Goal: Information Seeking & Learning: Find specific fact

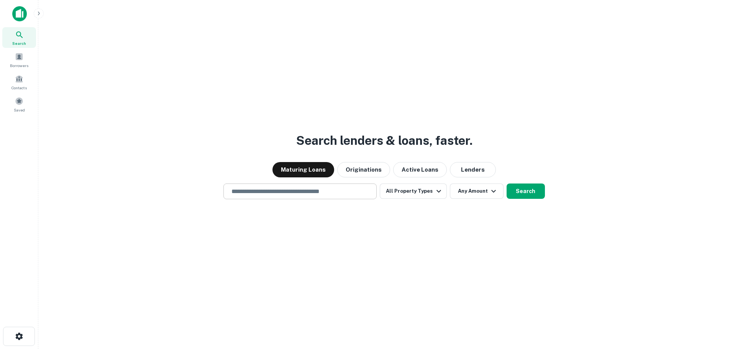
click at [326, 189] on input "text" at bounding box center [300, 191] width 146 height 9
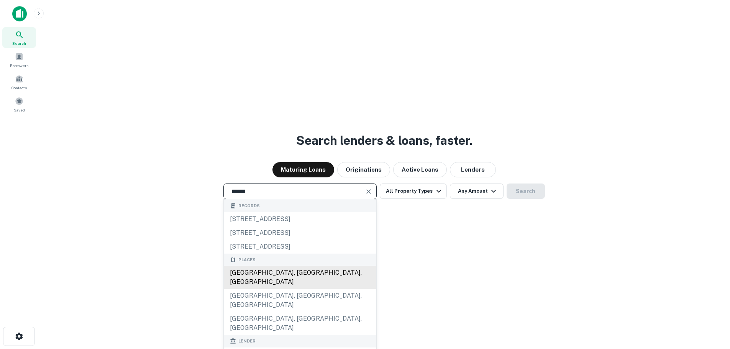
click at [272, 270] on div "[GEOGRAPHIC_DATA], [GEOGRAPHIC_DATA], [GEOGRAPHIC_DATA]" at bounding box center [300, 277] width 152 height 23
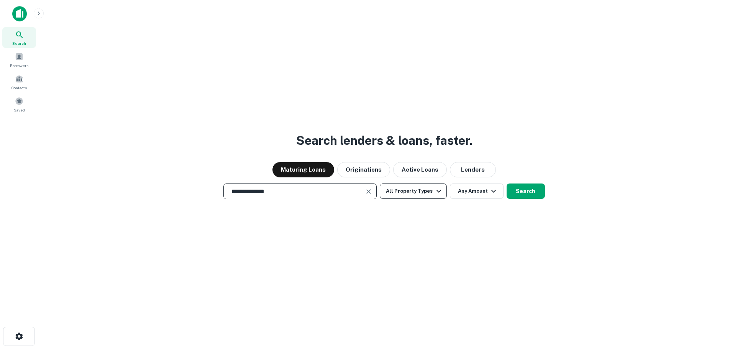
type input "**********"
click at [418, 190] on button "All Property Types" at bounding box center [413, 190] width 67 height 15
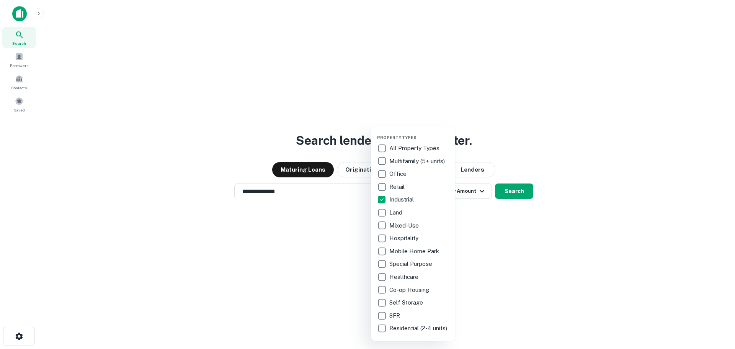
click at [524, 255] on div at bounding box center [367, 174] width 735 height 349
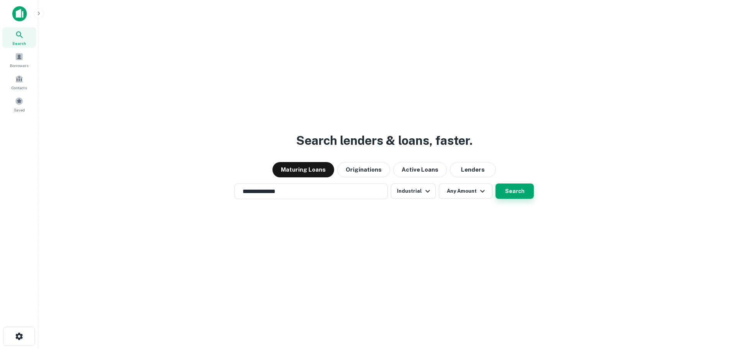
click at [503, 189] on button "Search" at bounding box center [514, 190] width 38 height 15
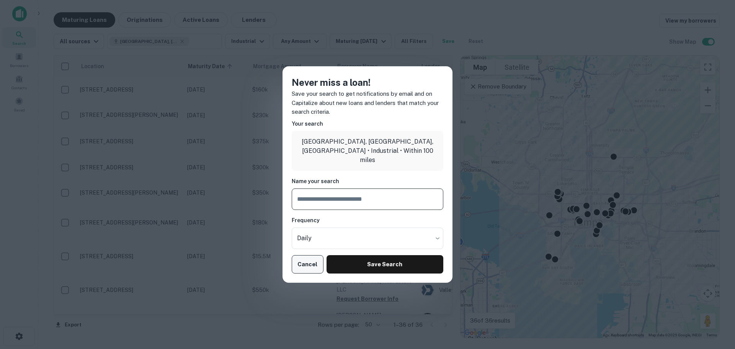
click at [306, 265] on button "Cancel" at bounding box center [308, 264] width 32 height 18
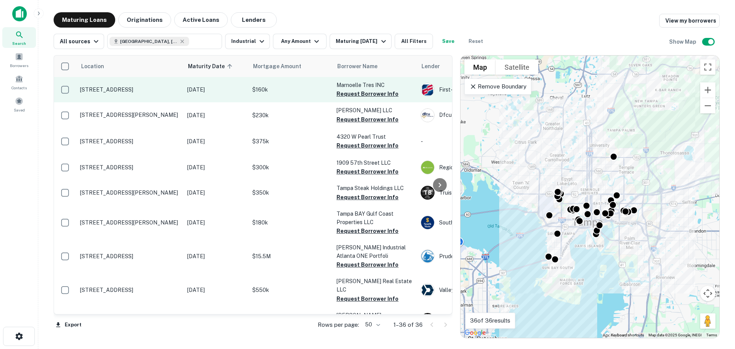
click at [100, 92] on p "[STREET_ADDRESS]" at bounding box center [130, 89] width 100 height 7
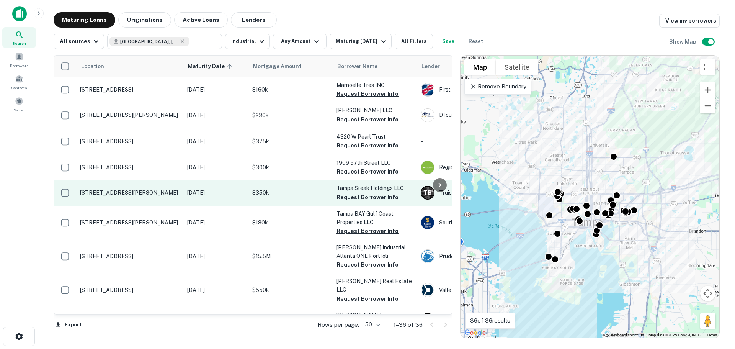
click at [118, 192] on p "[STREET_ADDRESS][PERSON_NAME]" at bounding box center [130, 192] width 100 height 7
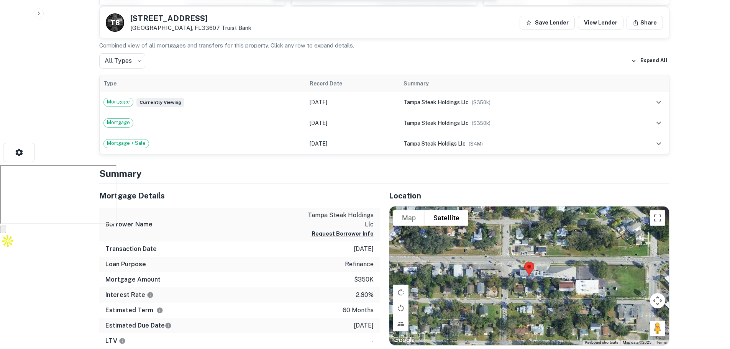
scroll to position [230, 0]
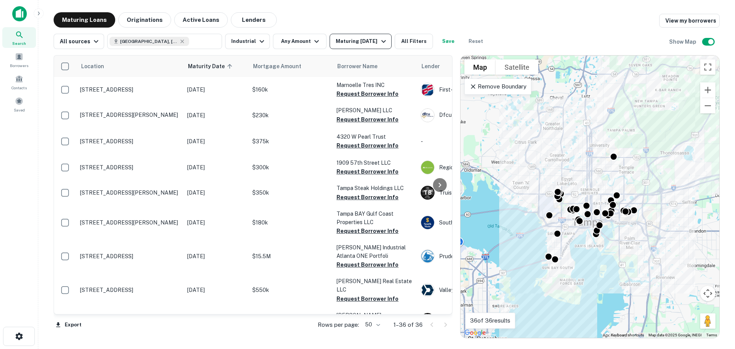
click at [373, 43] on div "Maturing [DATE]" at bounding box center [362, 41] width 52 height 9
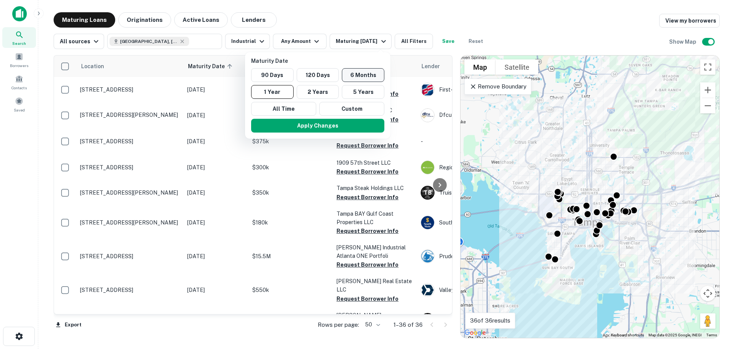
click at [371, 73] on button "6 Months" at bounding box center [363, 75] width 43 height 14
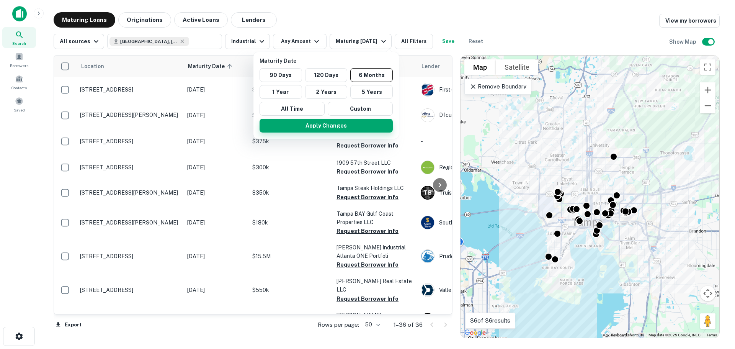
click at [326, 123] on button "Apply Changes" at bounding box center [326, 126] width 133 height 14
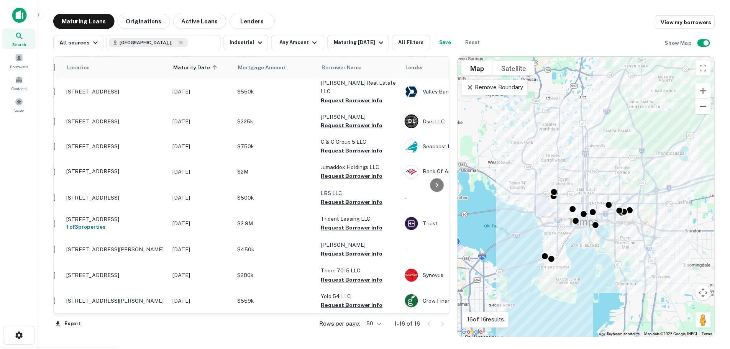
scroll to position [205, 0]
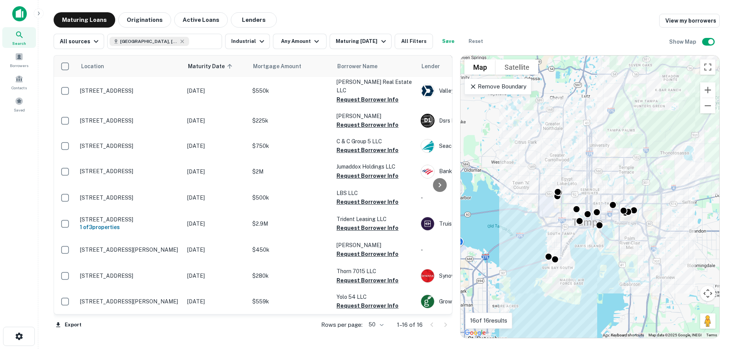
click at [26, 12] on img at bounding box center [19, 13] width 15 height 15
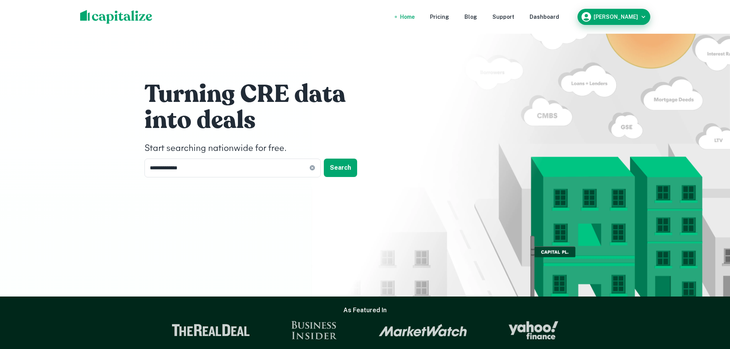
click at [631, 8] on div "Home Pricing Blog Support Dashboard [PERSON_NAME]" at bounding box center [365, 17] width 588 height 34
click at [632, 13] on div "[PERSON_NAME]" at bounding box center [613, 16] width 67 height 11
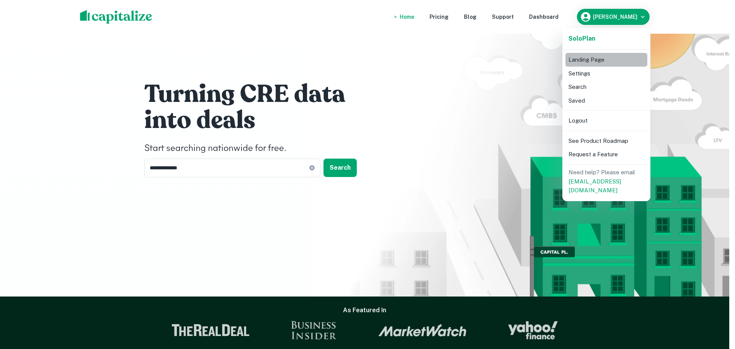
click at [611, 56] on li "Landing Page" at bounding box center [607, 60] width 82 height 14
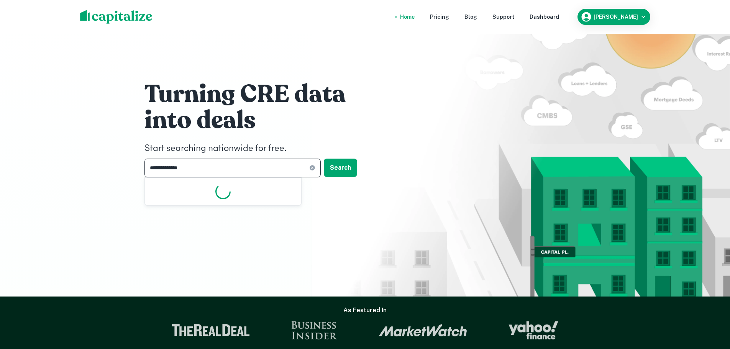
click at [177, 177] on input "**********" at bounding box center [226, 168] width 165 height 19
click at [331, 170] on button "Search" at bounding box center [340, 168] width 33 height 18
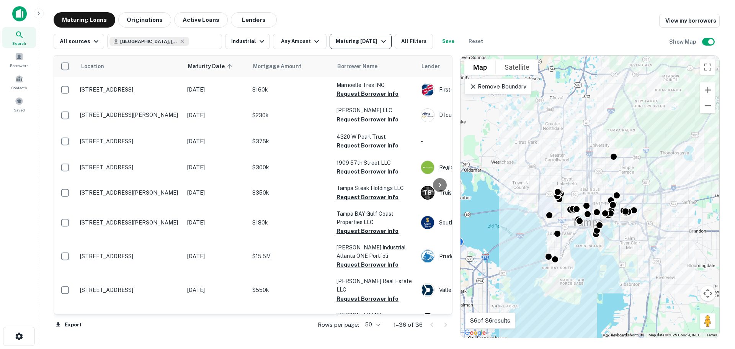
click at [336, 36] on button "Maturing [DATE]" at bounding box center [361, 41] width 62 height 15
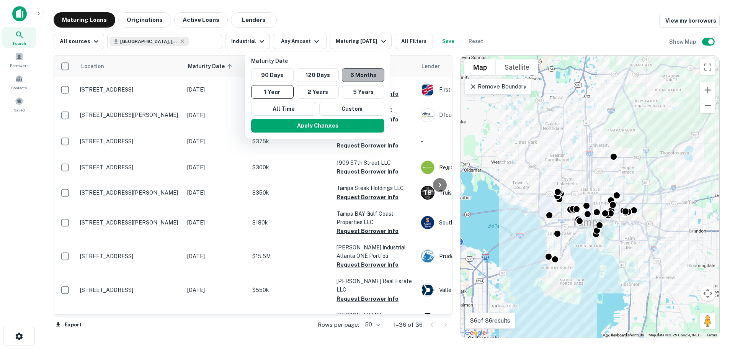
click at [357, 78] on button "6 Months" at bounding box center [363, 75] width 43 height 14
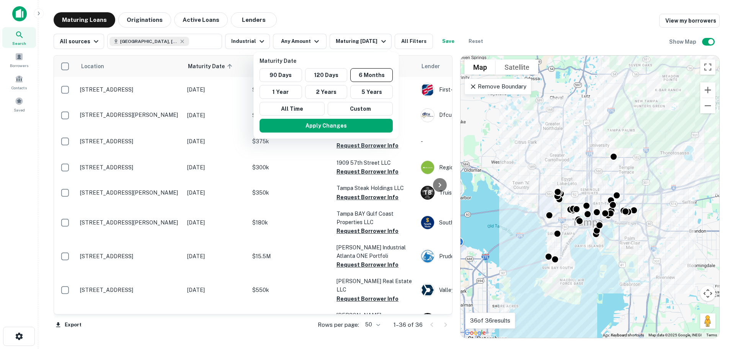
click at [299, 16] on div at bounding box center [367, 174] width 735 height 349
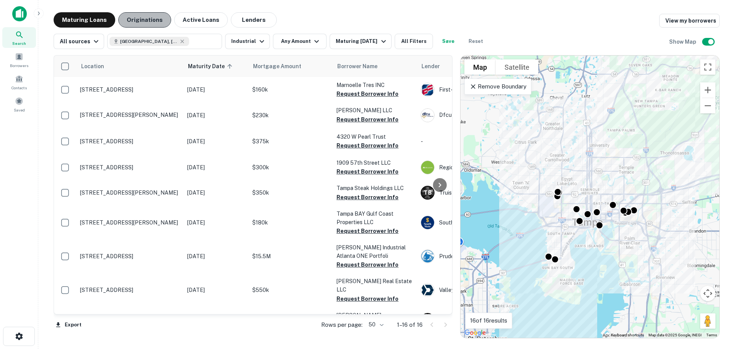
click at [154, 23] on button "Originations" at bounding box center [144, 19] width 53 height 15
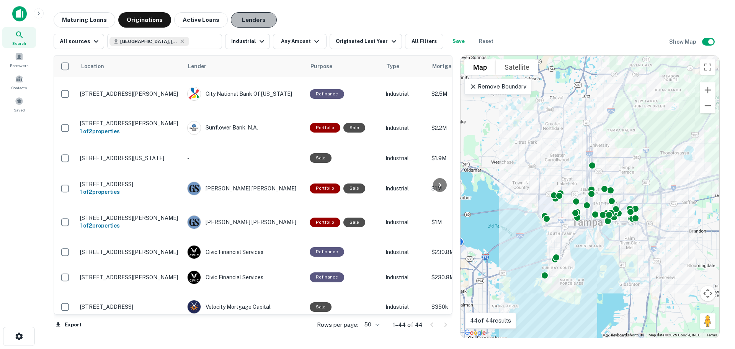
click at [259, 16] on button "Lenders" at bounding box center [254, 19] width 46 height 15
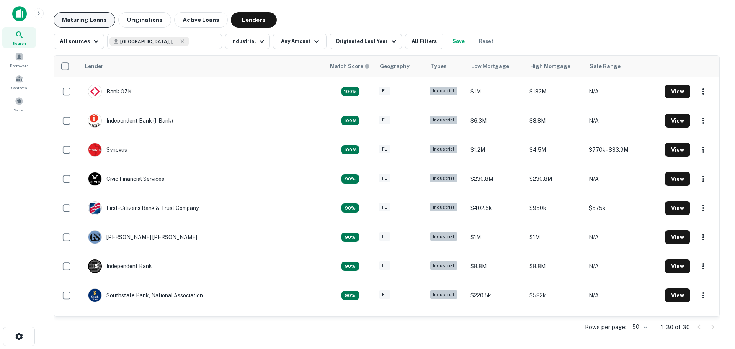
click at [90, 21] on button "Maturing Loans" at bounding box center [85, 19] width 62 height 15
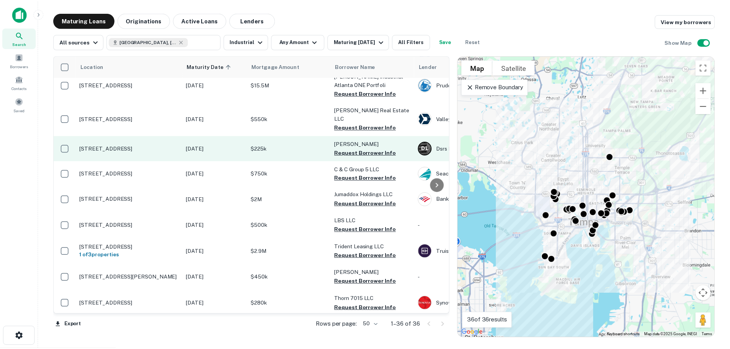
scroll to position [192, 0]
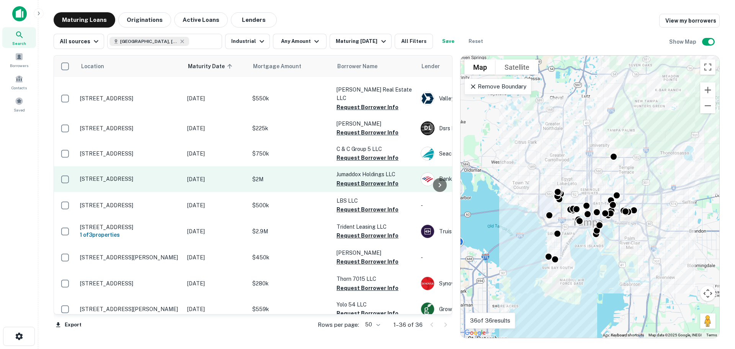
click at [132, 179] on p "[STREET_ADDRESS]" at bounding box center [130, 178] width 100 height 7
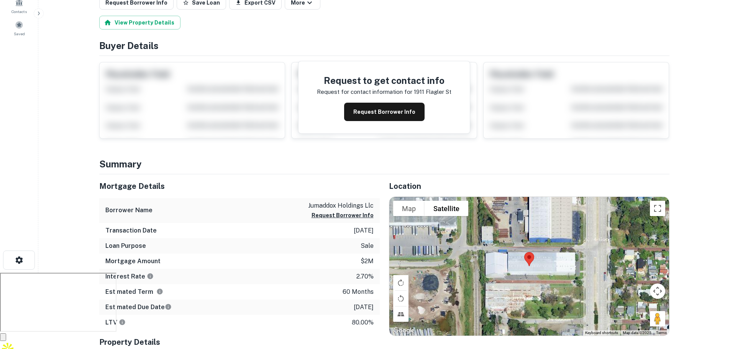
scroll to position [77, 0]
click at [382, 115] on button "Request Borrower Info" at bounding box center [384, 111] width 80 height 18
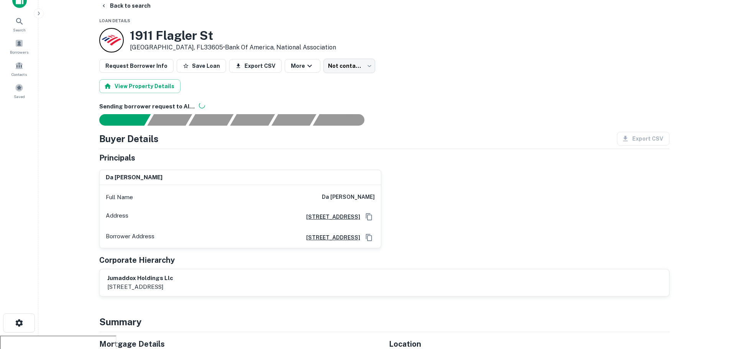
scroll to position [0, 0]
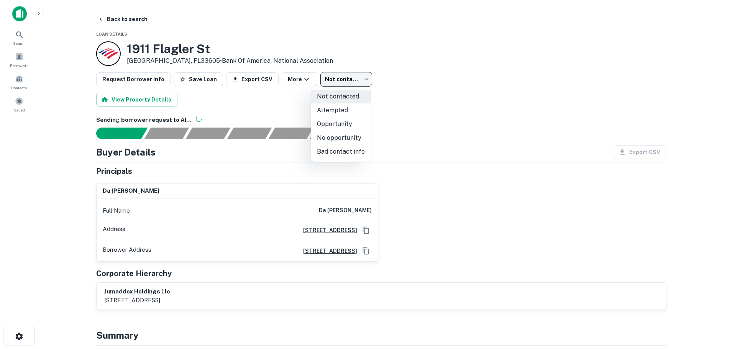
click at [362, 77] on body "Search Borrowers Contacts Saved Back to search Loan Details [STREET_ADDRESS] • …" at bounding box center [365, 174] width 730 height 349
click at [492, 71] on div at bounding box center [367, 174] width 735 height 349
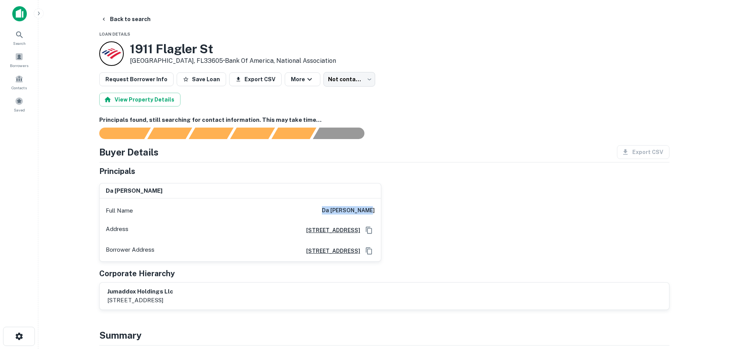
drag, startPoint x: 332, startPoint y: 209, endPoint x: 389, endPoint y: 209, distance: 56.7
click at [389, 209] on div "da [PERSON_NAME] Full Name da [PERSON_NAME] Address [STREET_ADDRESS][GEOGRAPHIC…" at bounding box center [381, 219] width 576 height 85
click at [332, 205] on div "Full Name da [PERSON_NAME]" at bounding box center [240, 210] width 281 height 18
click at [336, 211] on div "Full Name da [PERSON_NAME]" at bounding box center [240, 210] width 281 height 18
click at [346, 213] on h6 "da [PERSON_NAME]" at bounding box center [348, 210] width 53 height 9
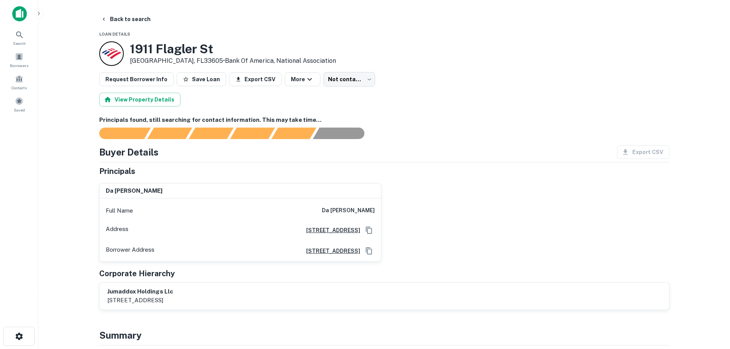
scroll to position [38, 0]
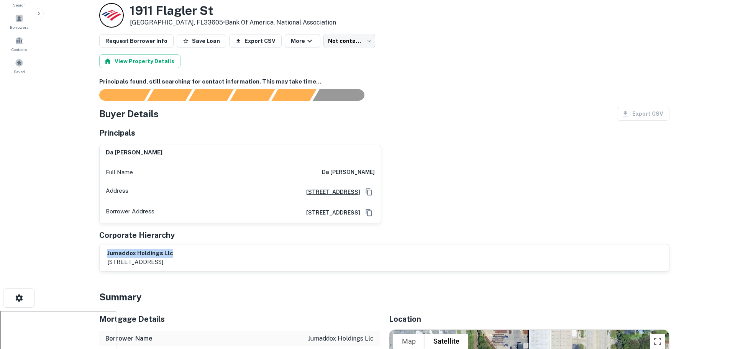
drag, startPoint x: 105, startPoint y: 252, endPoint x: 227, endPoint y: 251, distance: 121.4
click at [227, 251] on div "jumaddox holdings llc [STREET_ADDRESS]" at bounding box center [384, 257] width 569 height 27
copy h6 "jumaddox holdings llc"
click at [518, 161] on div "da [PERSON_NAME] Full Name da [PERSON_NAME] Address [STREET_ADDRESS][GEOGRAPHIC…" at bounding box center [381, 181] width 576 height 85
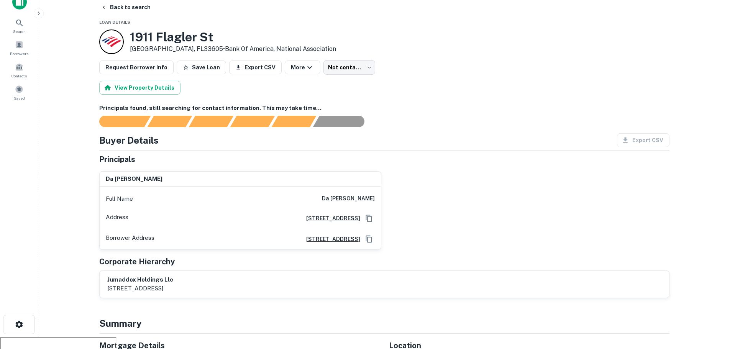
scroll to position [0, 0]
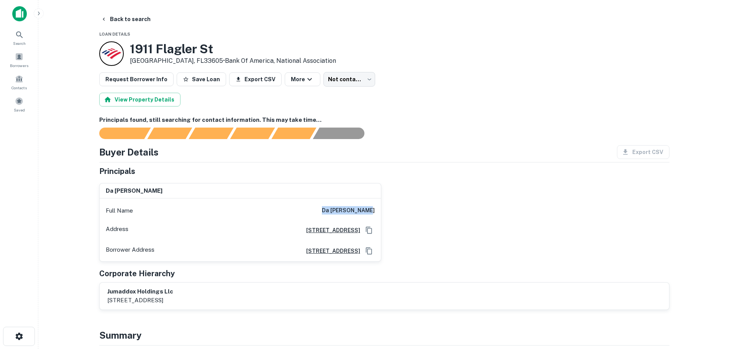
drag, startPoint x: 360, startPoint y: 208, endPoint x: 374, endPoint y: 215, distance: 15.4
click at [338, 214] on div "Full Name da [PERSON_NAME]" at bounding box center [240, 210] width 281 height 18
click at [487, 219] on div "da [PERSON_NAME] Full Name da [PERSON_NAME] Address [STREET_ADDRESS][GEOGRAPHIC…" at bounding box center [381, 219] width 576 height 85
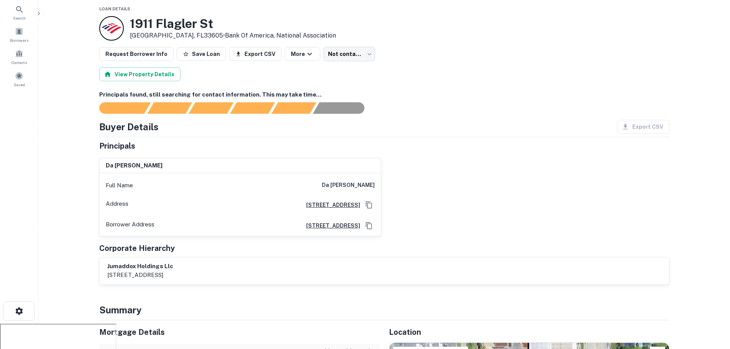
scroll to position [38, 0]
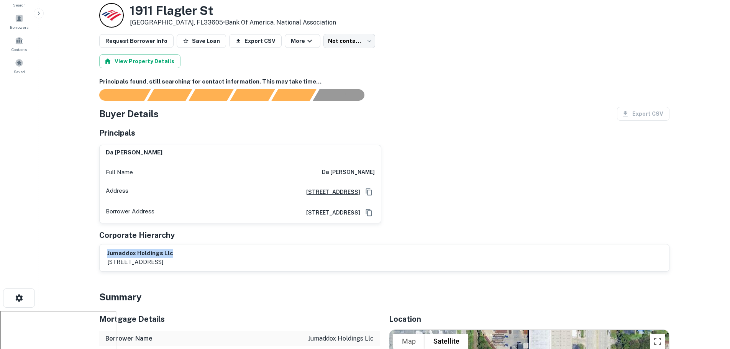
drag, startPoint x: 172, startPoint y: 248, endPoint x: 81, endPoint y: 255, distance: 91.0
click at [81, 255] on main "Back to search Loan Details [STREET_ADDRESS] • Bank Of America, National Associ…" at bounding box center [383, 136] width 691 height 349
click at [282, 253] on div "jumaddox holdings llc [STREET_ADDRESS]" at bounding box center [384, 258] width 554 height 18
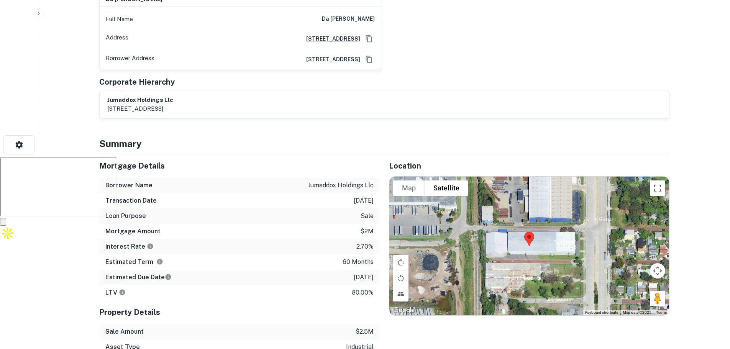
scroll to position [0, 0]
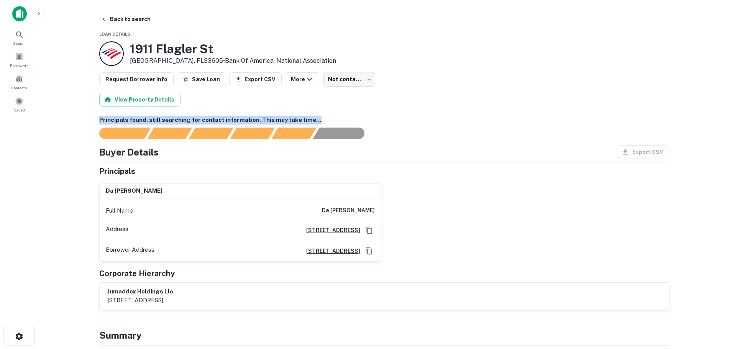
drag, startPoint x: 310, startPoint y: 120, endPoint x: 95, endPoint y: 116, distance: 214.9
click at [542, 117] on h6 "Principals found, still searching for contact information. This may take time..." at bounding box center [384, 120] width 570 height 9
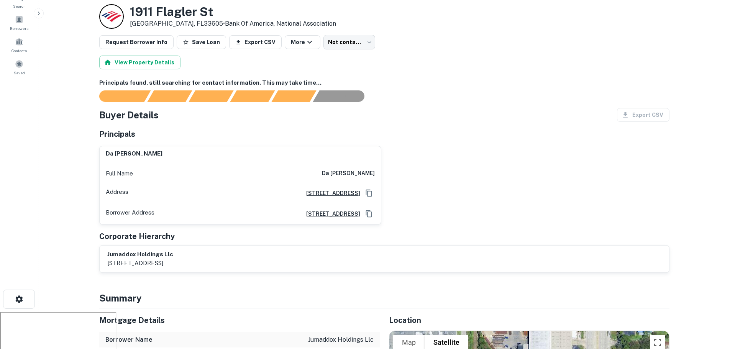
scroll to position [38, 0]
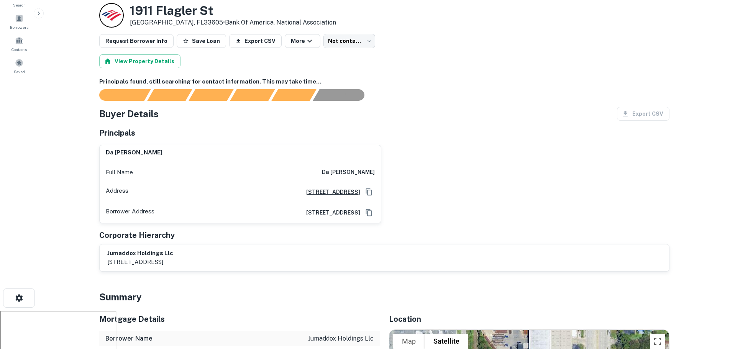
drag, startPoint x: 146, startPoint y: 268, endPoint x: 106, endPoint y: 268, distance: 39.1
click at [106, 268] on div "jumaddox holdings llc [STREET_ADDRESS]" at bounding box center [384, 257] width 569 height 27
copy p "[STREET_ADDRESS]"
click at [466, 179] on div "da [PERSON_NAME] Full Name da [PERSON_NAME] Address [STREET_ADDRESS][GEOGRAPHIC…" at bounding box center [381, 181] width 576 height 85
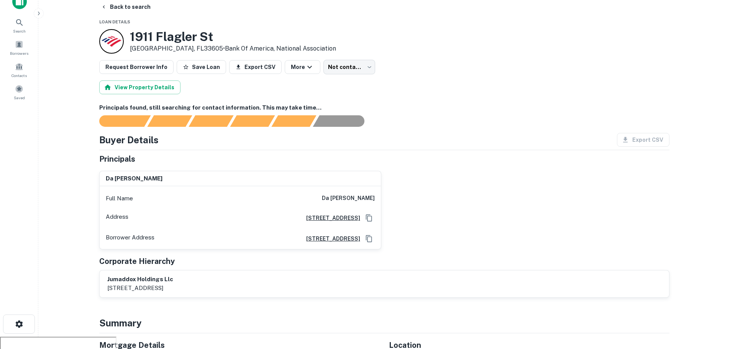
scroll to position [0, 0]
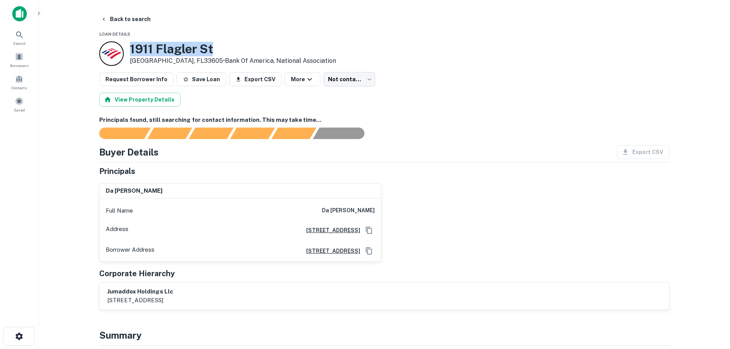
drag, startPoint x: 129, startPoint y: 47, endPoint x: 244, endPoint y: 47, distance: 115.7
click at [244, 47] on div "[STREET_ADDRESS] • Bank Of America, National Association" at bounding box center [217, 53] width 237 height 25
copy h3 "1911 Flagler St"
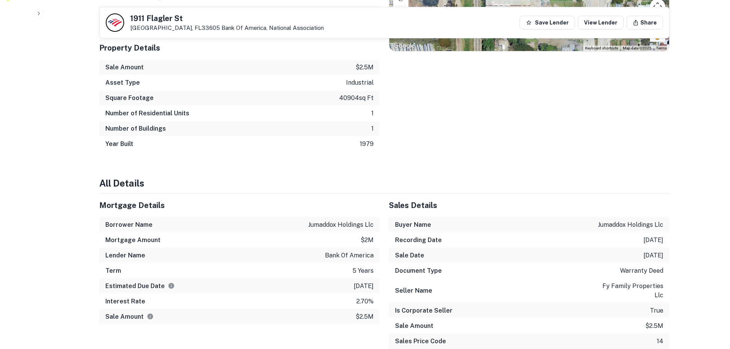
scroll to position [536, 0]
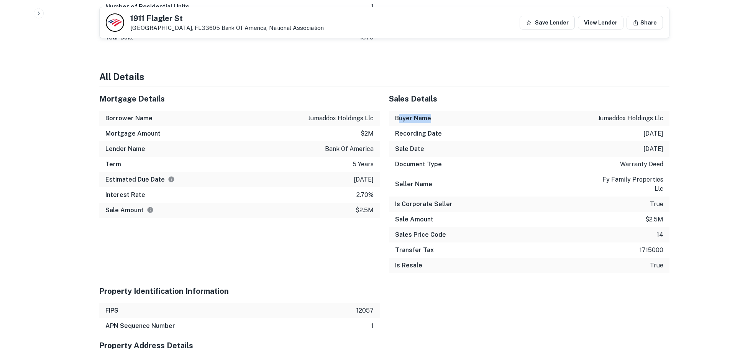
drag, startPoint x: 397, startPoint y: 120, endPoint x: 449, endPoint y: 123, distance: 52.6
click at [451, 121] on div "Buyer Name jumaddox holdings llc" at bounding box center [529, 118] width 280 height 15
click at [439, 135] on div "Recording Date [DATE]" at bounding box center [529, 133] width 280 height 15
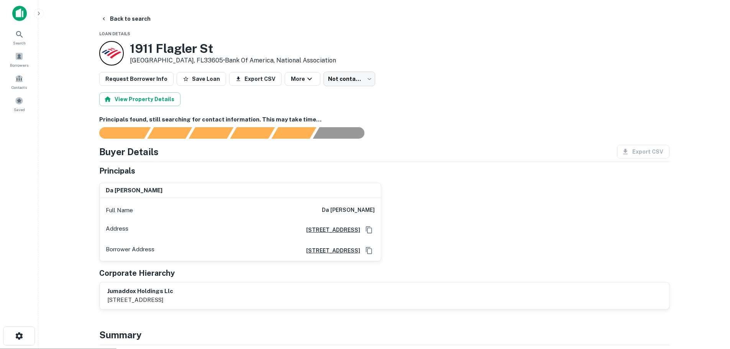
scroll to position [0, 0]
click at [139, 79] on button "Request Borrower Info" at bounding box center [136, 79] width 74 height 14
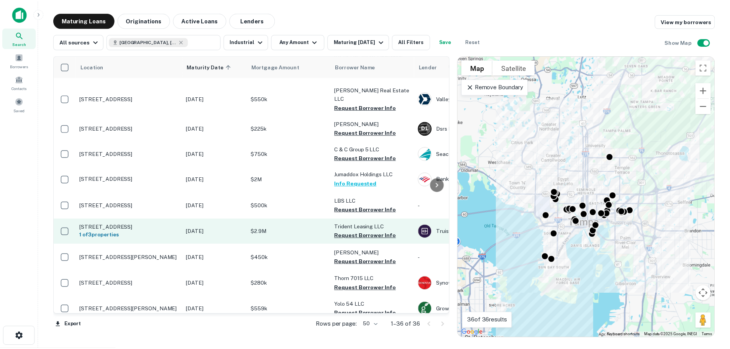
scroll to position [345, 0]
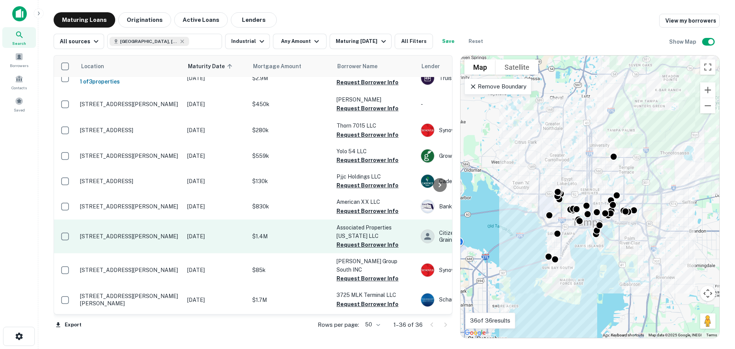
click at [180, 230] on td "[STREET_ADDRESS][PERSON_NAME]" at bounding box center [129, 236] width 107 height 34
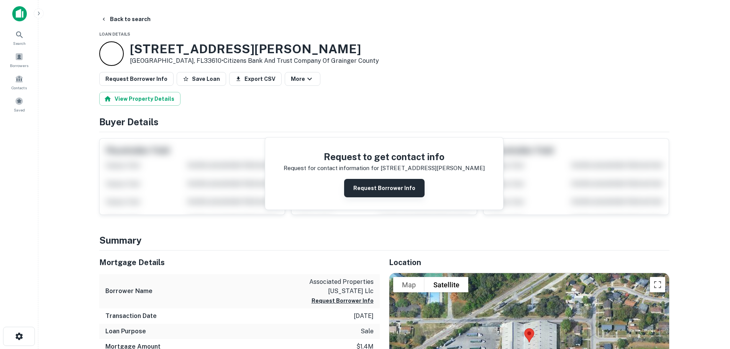
click at [369, 191] on button "Request Borrower Info" at bounding box center [384, 188] width 80 height 18
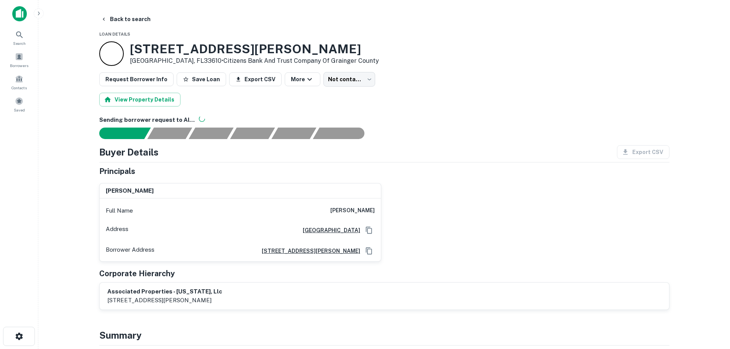
drag, startPoint x: 321, startPoint y: 211, endPoint x: 387, endPoint y: 212, distance: 65.5
click at [387, 212] on div "shauna l whitener Full Name shauna l whitener Address Po Box 491, Granite Falls…" at bounding box center [381, 219] width 576 height 85
copy h6 "shauna l whitener"
click at [402, 205] on div "shauna l whitener Full Name shauna l whitener Address Po Box 491, Granite Falls…" at bounding box center [381, 219] width 576 height 85
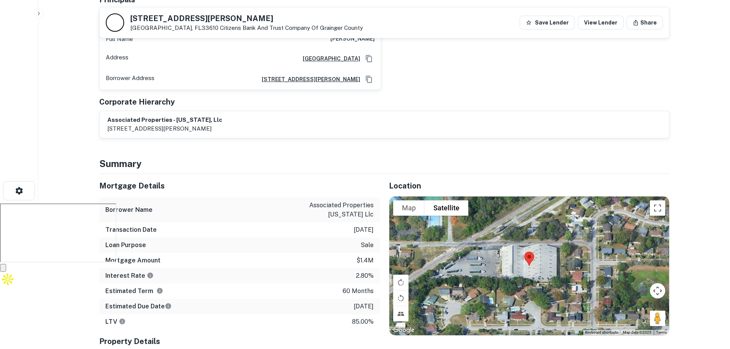
scroll to position [153, 0]
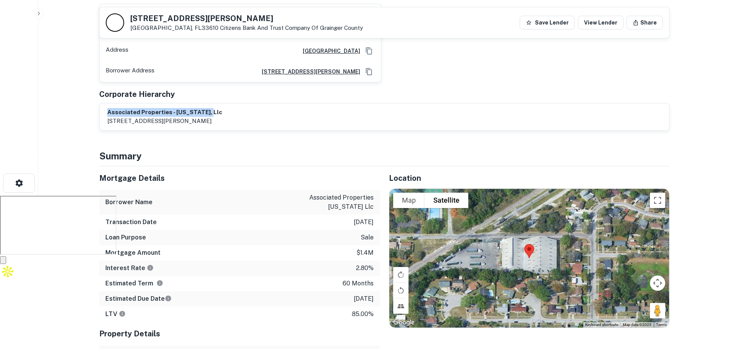
drag, startPoint x: 140, startPoint y: 115, endPoint x: 215, endPoint y: 115, distance: 74.7
click at [224, 115] on div "associated properties - florida, llc 4511 e. osborne ave, tampa, fl, 33610" at bounding box center [384, 117] width 554 height 18
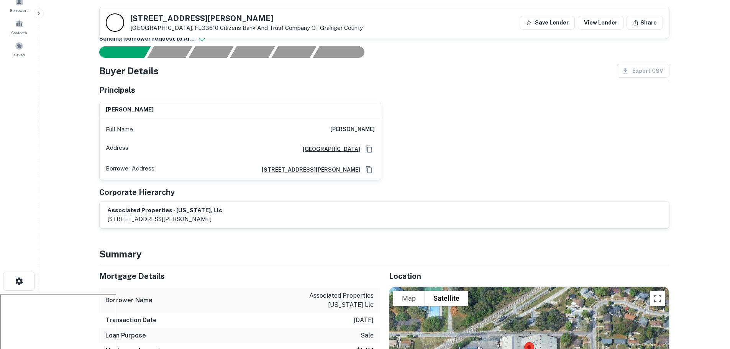
scroll to position [0, 0]
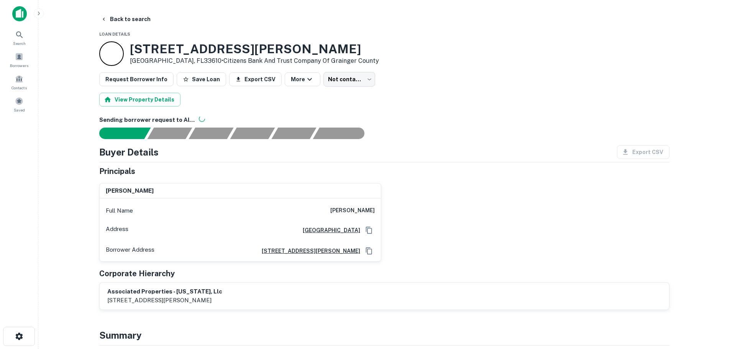
click at [235, 105] on div "View Property Details" at bounding box center [384, 100] width 570 height 14
click at [377, 164] on div "Buyer Details Export CSV Principals shauna l whitener Full Name shauna l whiten…" at bounding box center [384, 227] width 570 height 165
click at [454, 123] on h6 "Sending borrower request to AI..." at bounding box center [384, 120] width 570 height 9
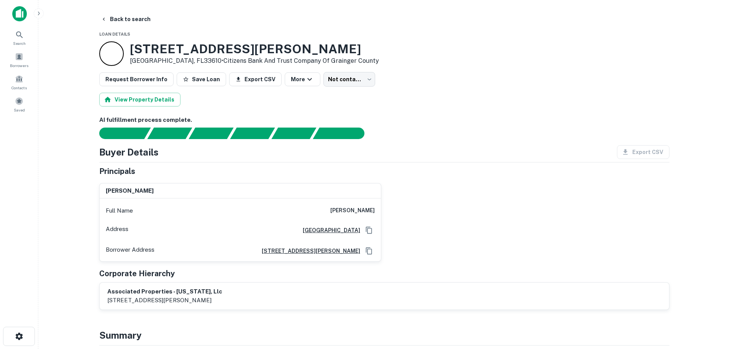
click at [427, 106] on div "View Property Details" at bounding box center [384, 100] width 570 height 14
click at [108, 21] on button "Back to search" at bounding box center [126, 19] width 56 height 14
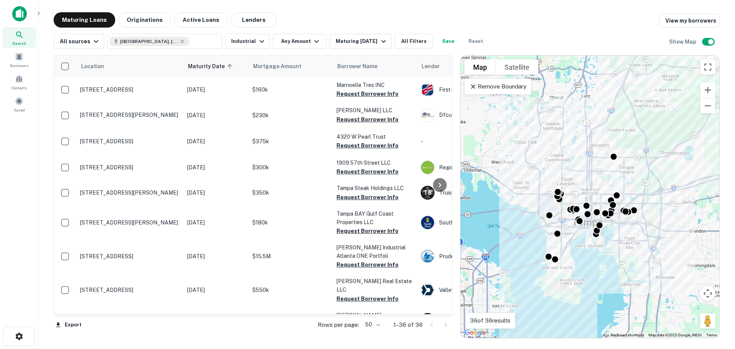
click at [21, 17] on img at bounding box center [19, 13] width 15 height 15
